Goal: Information Seeking & Learning: Learn about a topic

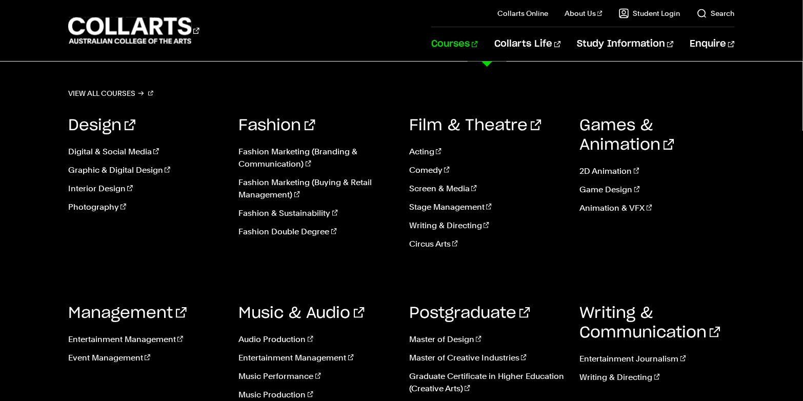
click at [478, 45] on link "Courses" at bounding box center [454, 44] width 47 height 34
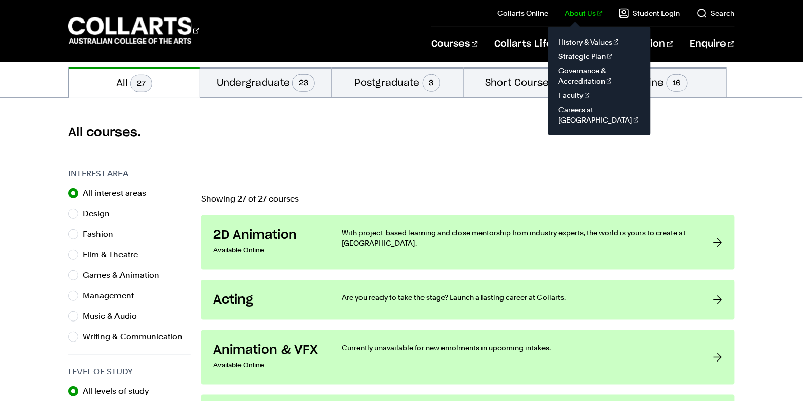
click at [591, 17] on link "About Us" at bounding box center [584, 13] width 38 height 10
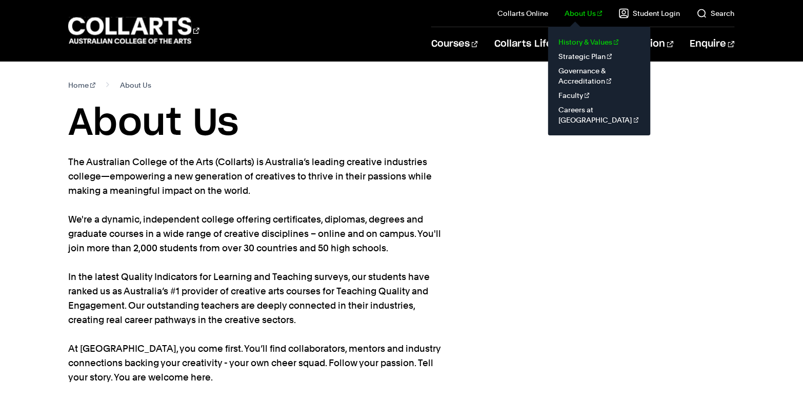
click at [603, 43] on link "History & Values" at bounding box center [600, 42] width 86 height 14
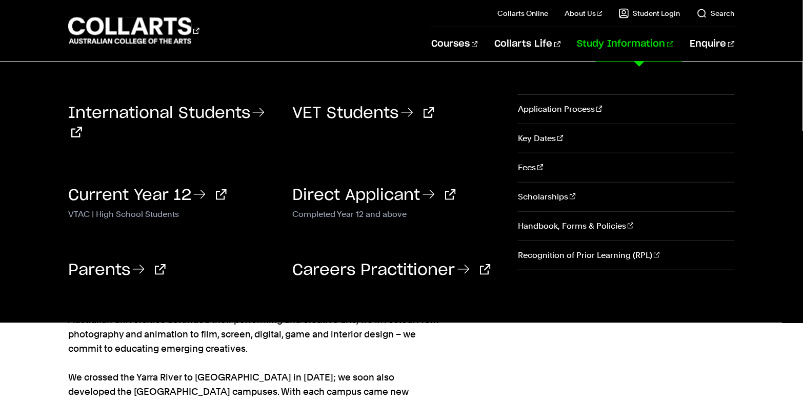
click at [603, 43] on link "Study Information" at bounding box center [626, 44] width 96 height 34
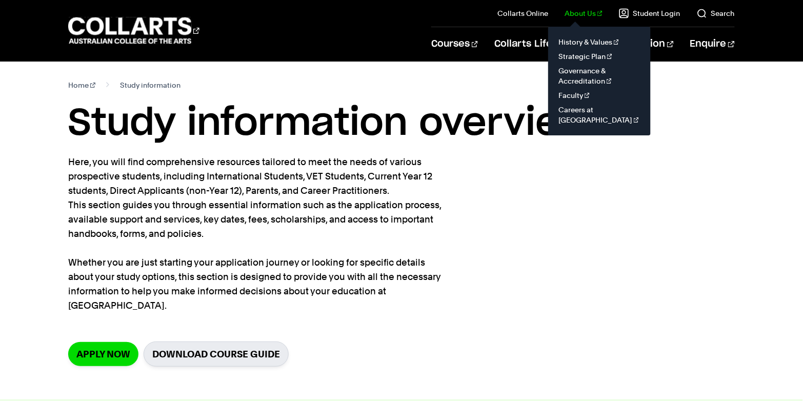
click at [589, 17] on link "About Us" at bounding box center [584, 13] width 38 height 10
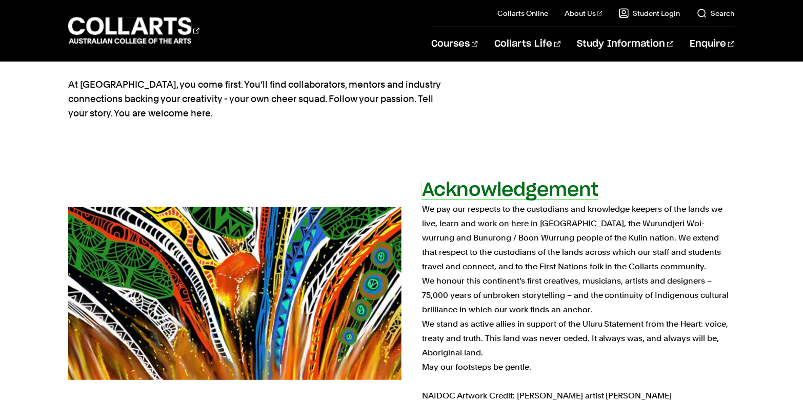
scroll to position [260, 0]
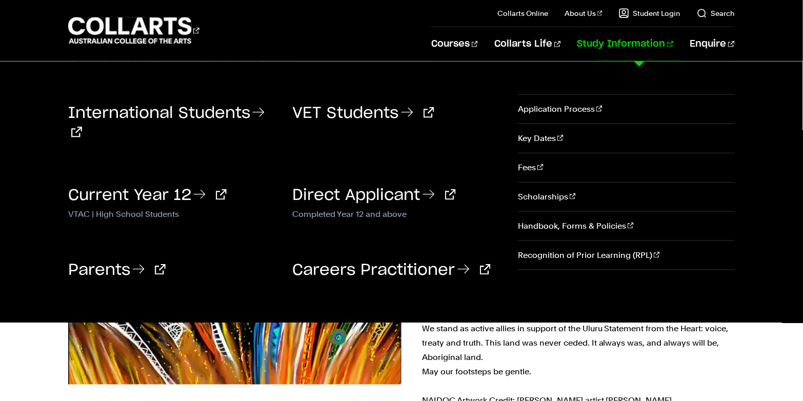
click at [662, 45] on link "Study Information" at bounding box center [626, 44] width 96 height 34
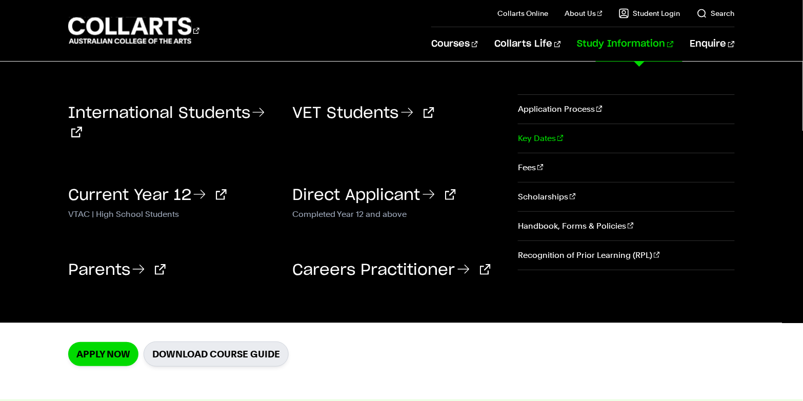
click at [543, 144] on link "Key Dates" at bounding box center [626, 138] width 217 height 29
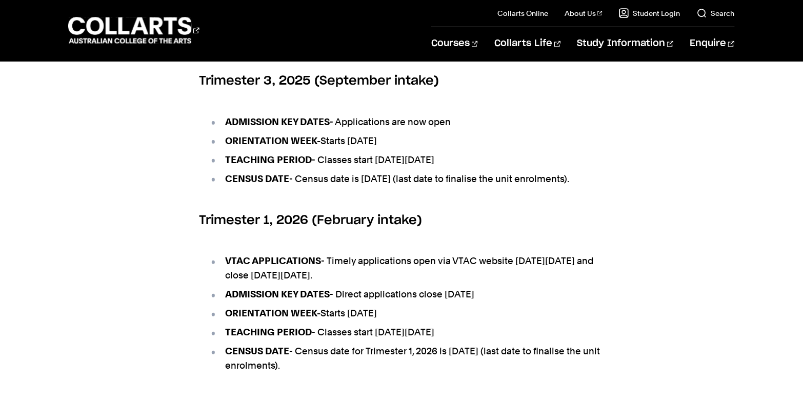
scroll to position [580, 0]
